Goal: Information Seeking & Learning: Learn about a topic

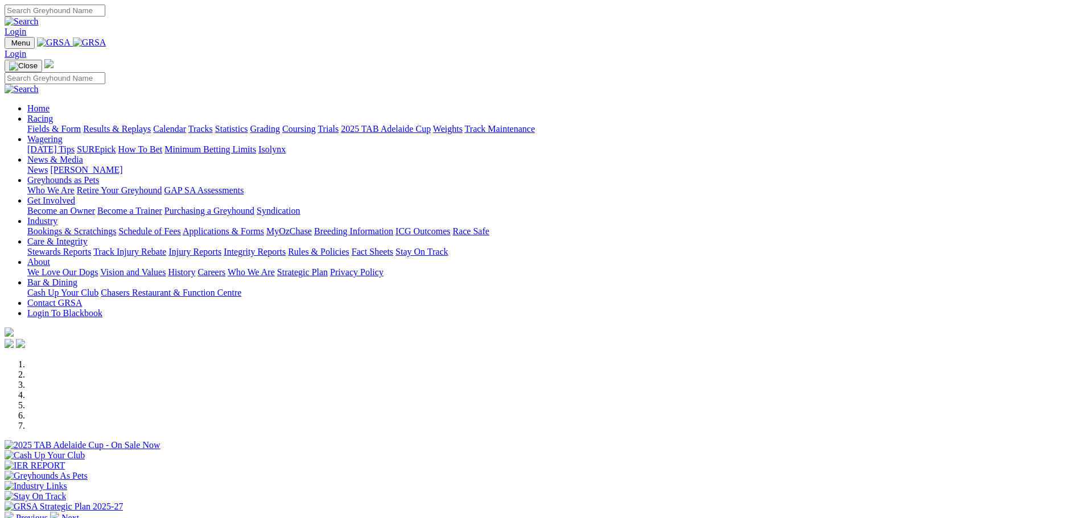
click at [186, 124] on link "Calendar" at bounding box center [169, 129] width 33 height 10
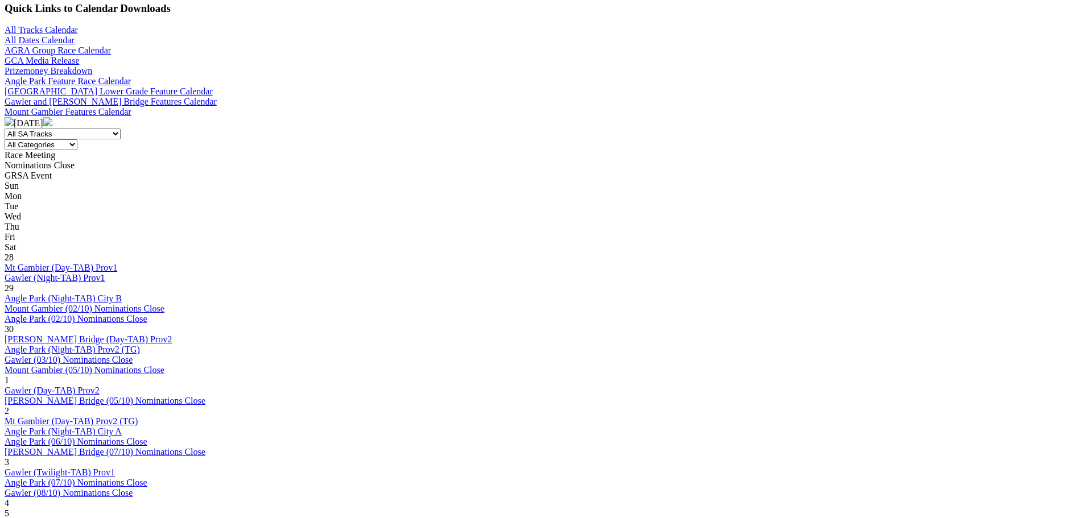
scroll to position [398, 0]
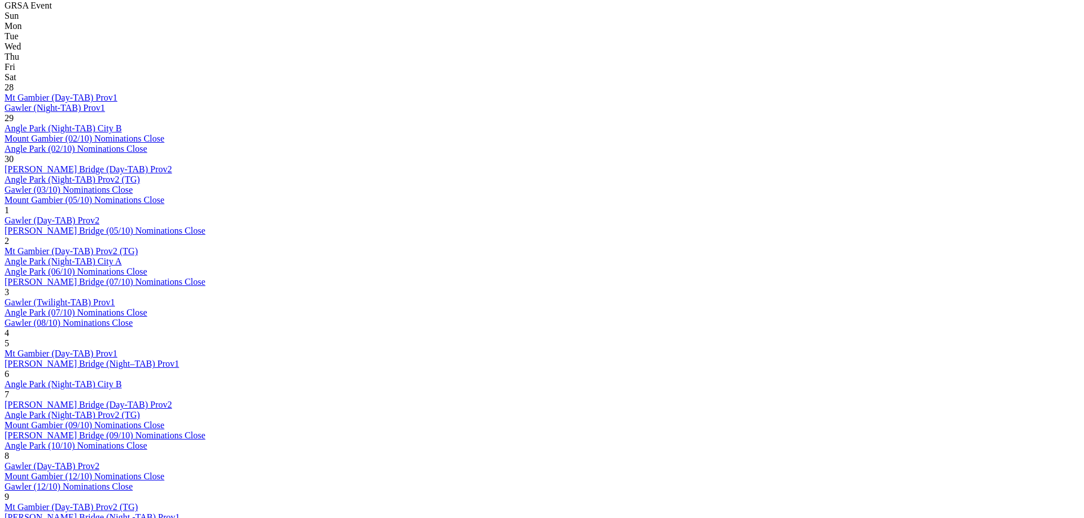
scroll to position [569, 0]
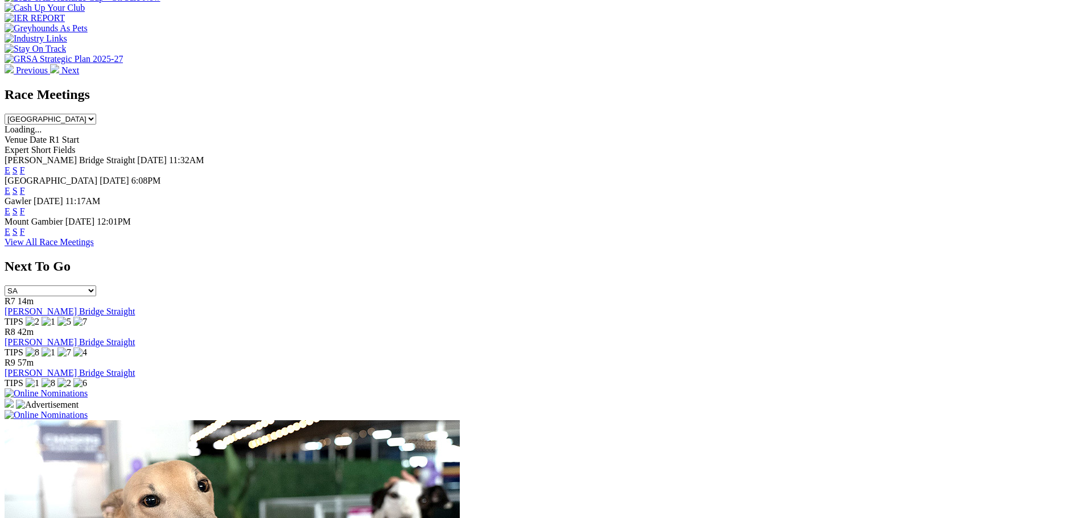
scroll to position [341, 0]
